Goal: Check status: Check status

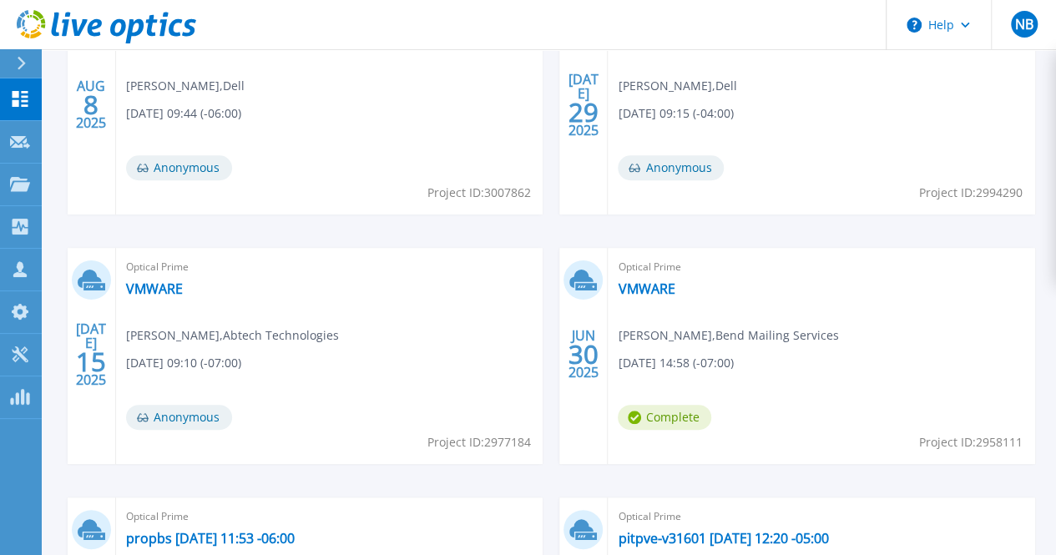
scroll to position [593, 0]
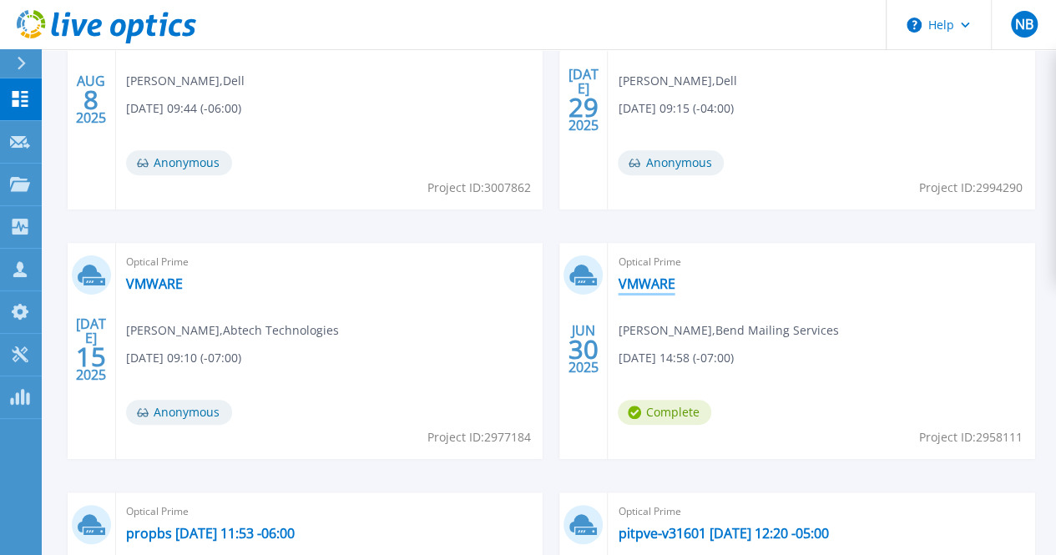
click at [618, 286] on link "VMWARE" at bounding box center [646, 284] width 57 height 17
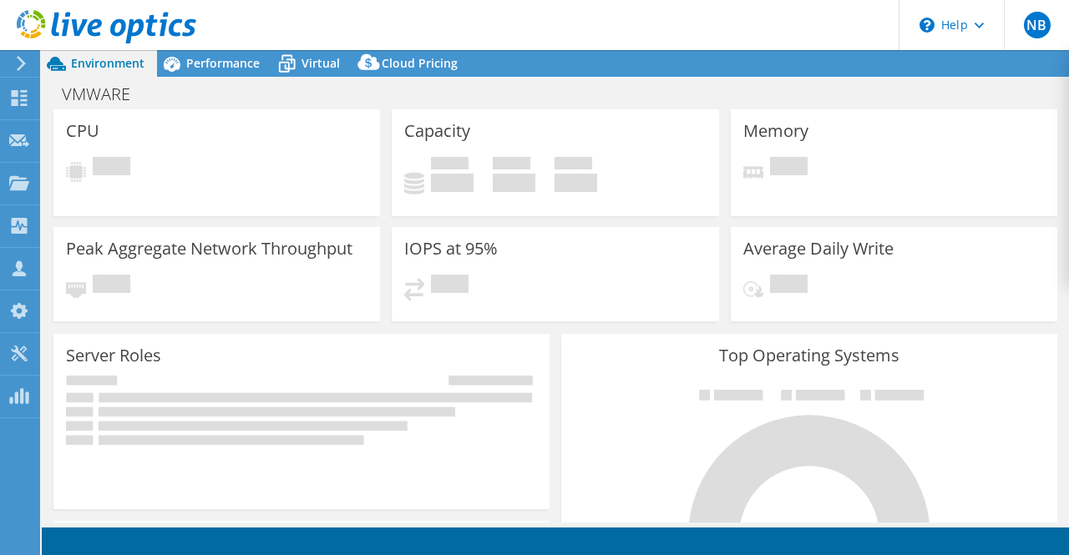
select select "USD"
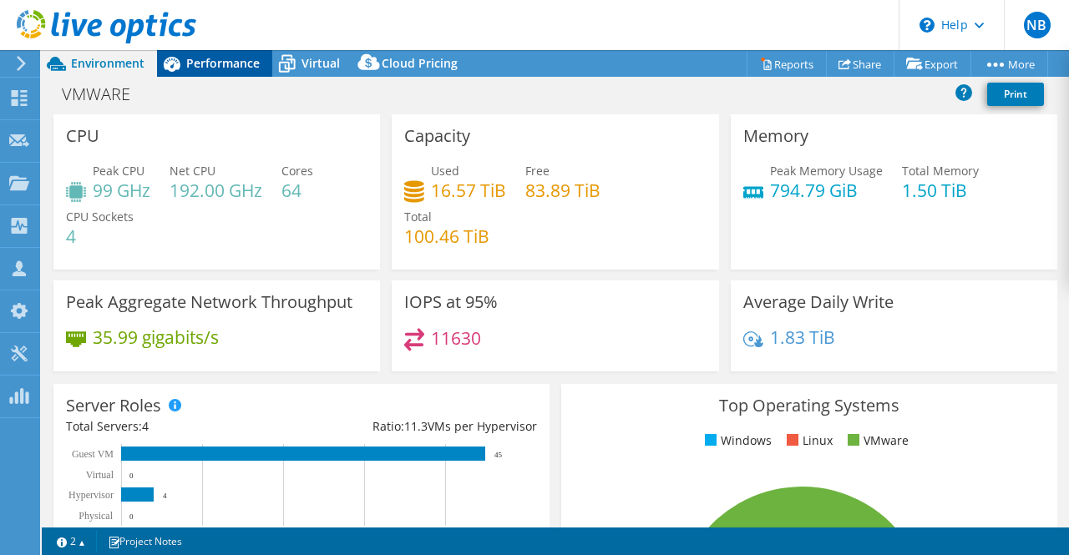
click at [219, 69] on span "Performance" at bounding box center [222, 63] width 73 height 16
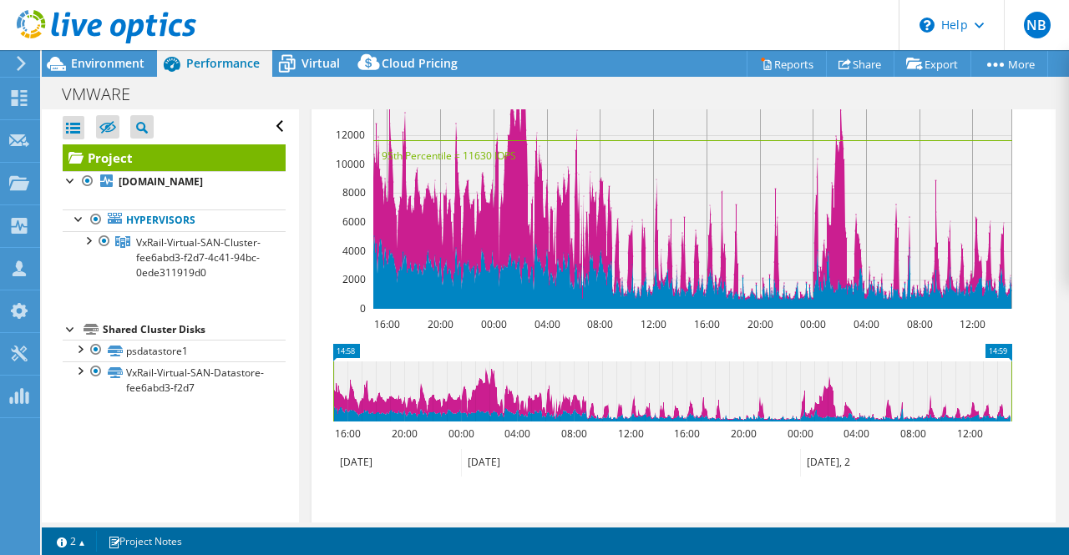
scroll to position [644, 0]
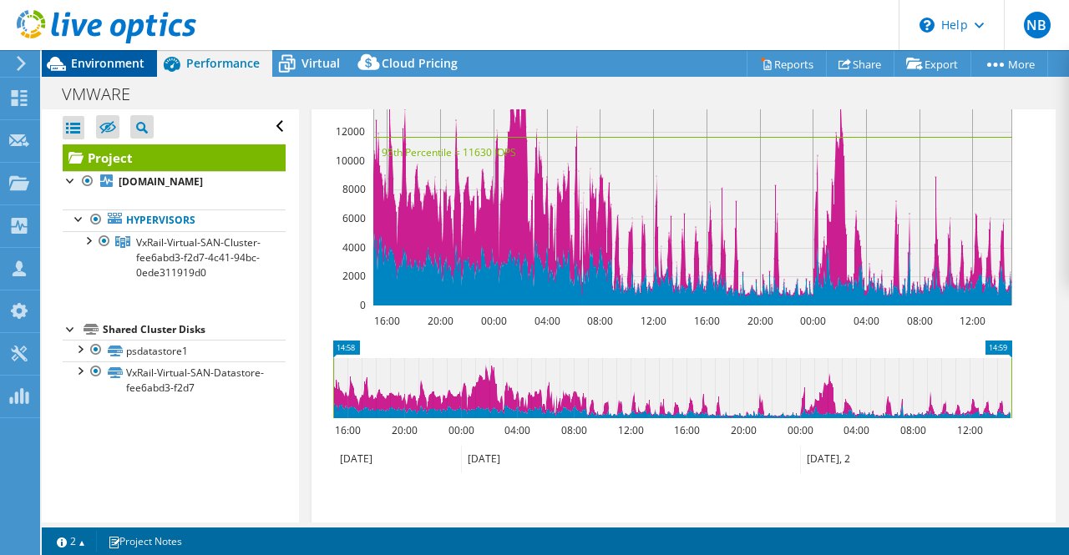
click at [112, 61] on span "Environment" at bounding box center [107, 63] width 73 height 16
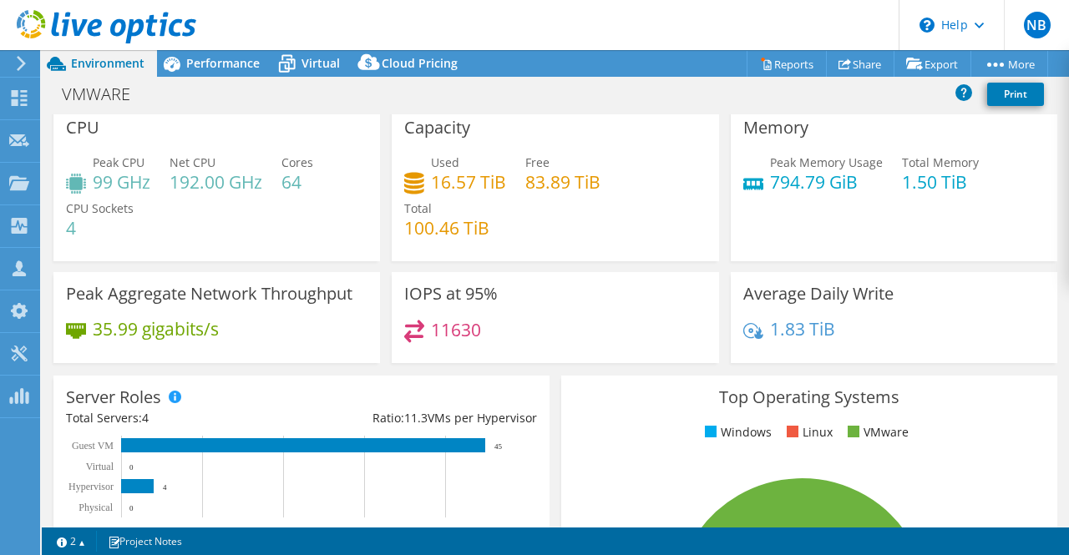
scroll to position [0, 0]
